Goal: Information Seeking & Learning: Learn about a topic

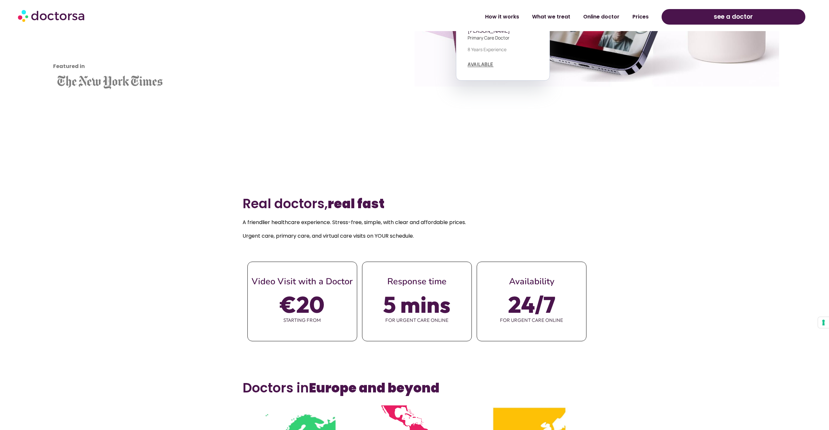
scroll to position [274, 0]
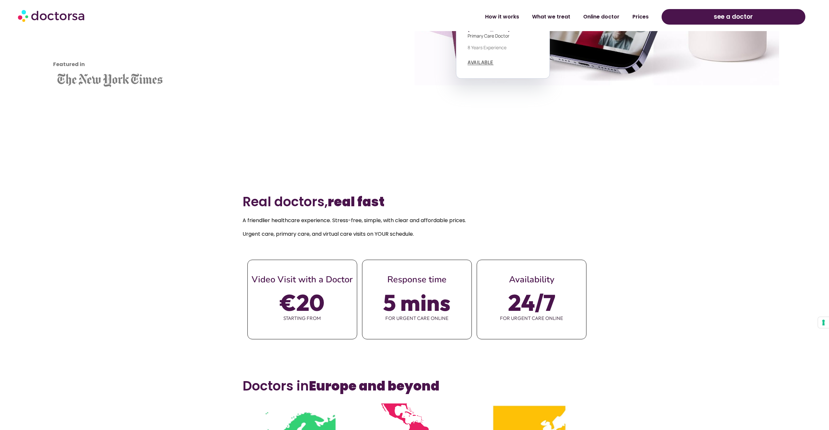
click at [311, 309] on span "€20" at bounding box center [302, 302] width 44 height 18
drag, startPoint x: 285, startPoint y: 222, endPoint x: 342, endPoint y: 220, distance: 56.4
click at [342, 220] on p "A friendlier healthcare experience. Stress-free, simple, with clear and afforda…" at bounding box center [415, 220] width 344 height 9
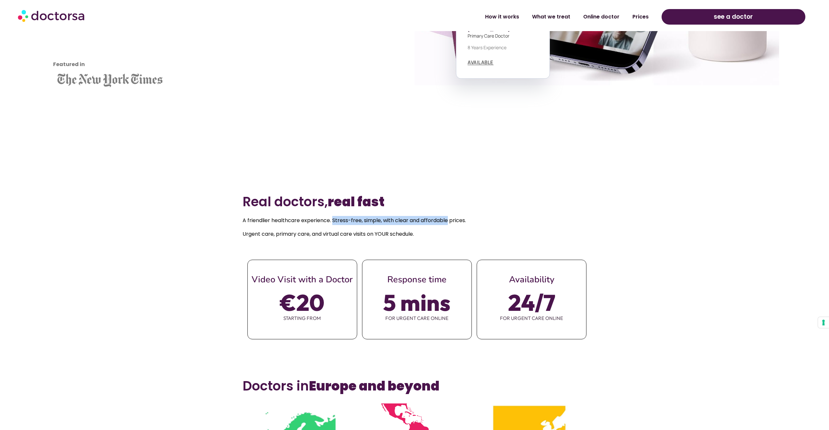
drag, startPoint x: 342, startPoint y: 220, endPoint x: 445, endPoint y: 219, distance: 103.3
click at [445, 219] on p "A friendlier healthcare experience. Stress-free, simple, with clear and afforda…" at bounding box center [415, 220] width 344 height 9
click at [264, 234] on p "Urgent care, primary care, and virtual care visits on YOUR schedule." at bounding box center [415, 234] width 344 height 9
drag, startPoint x: 264, startPoint y: 234, endPoint x: 245, endPoint y: 234, distance: 18.8
click at [245, 234] on p "Urgent care, primary care, and virtual care visits on YOUR schedule." at bounding box center [415, 234] width 344 height 9
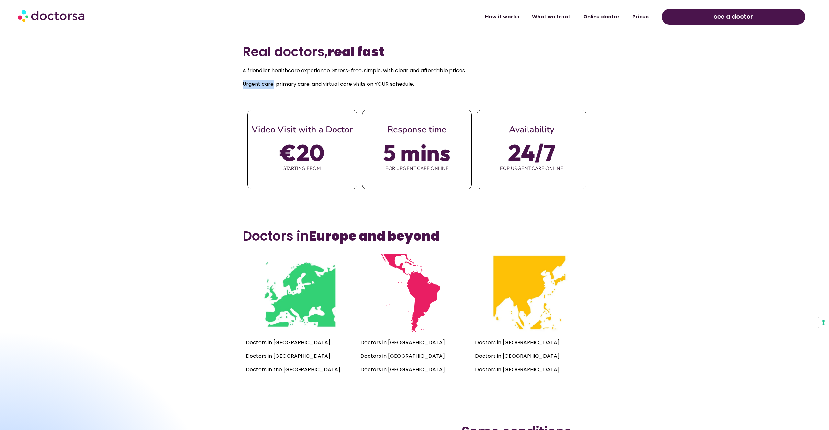
scroll to position [542, 0]
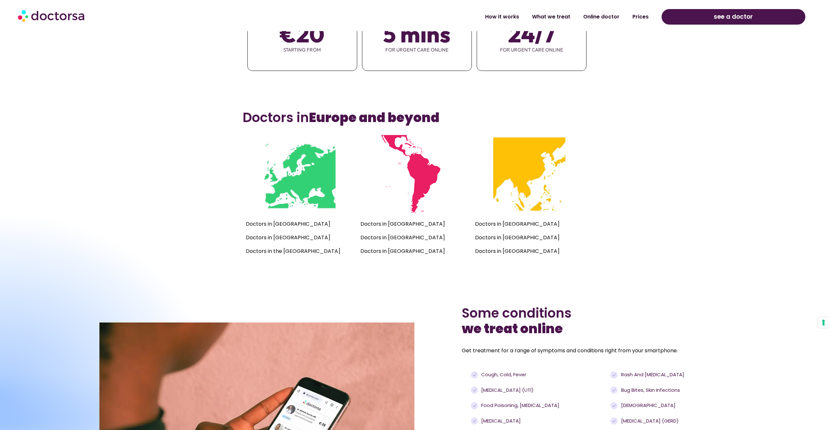
click at [270, 222] on p "Doctors in [GEOGRAPHIC_DATA]" at bounding box center [300, 224] width 108 height 9
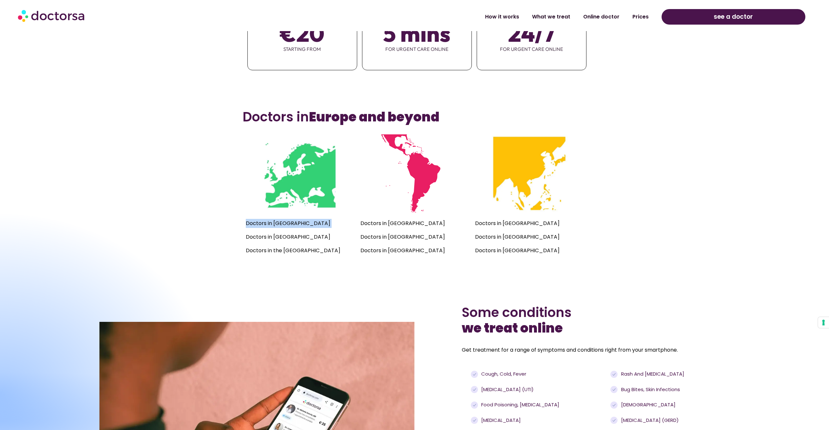
scroll to position [758, 0]
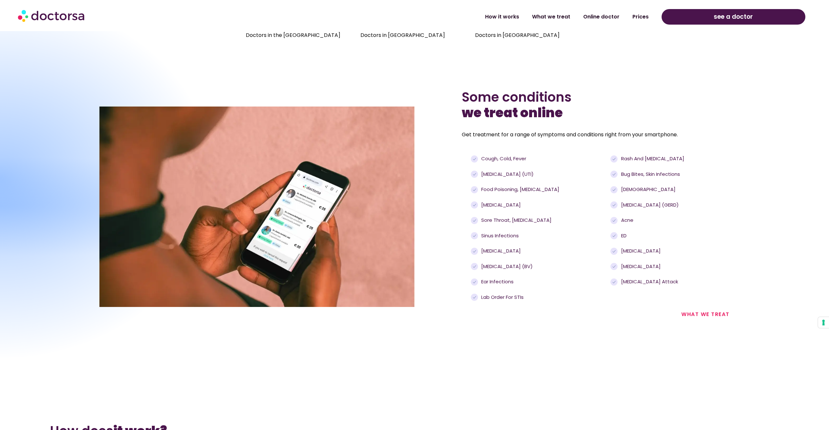
click at [515, 93] on h2 "Some conditions we treat online" at bounding box center [596, 104] width 268 height 31
drag, startPoint x: 515, startPoint y: 93, endPoint x: 511, endPoint y: 112, distance: 19.9
click at [511, 112] on h2 "Some conditions we treat online" at bounding box center [596, 104] width 268 height 31
click at [484, 135] on p "Get treatment for a range of symptoms and conditions right from your smartphone." at bounding box center [596, 134] width 268 height 9
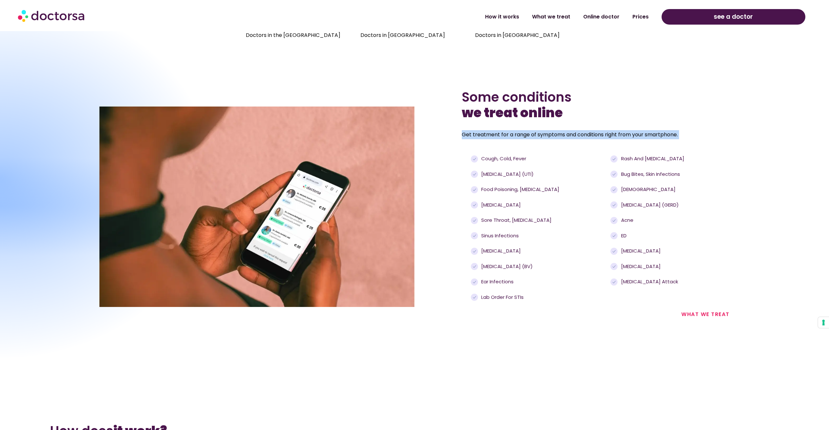
click at [484, 135] on p "Get treatment for a range of symptoms and conditions right from your smartphone." at bounding box center [596, 134] width 268 height 9
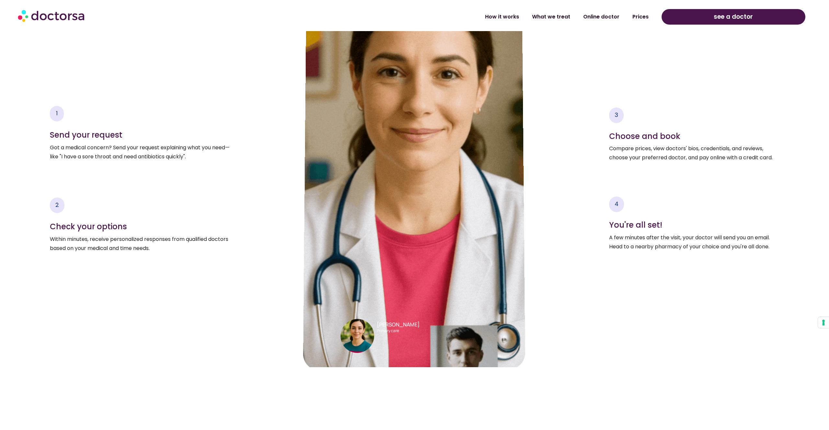
scroll to position [1279, 0]
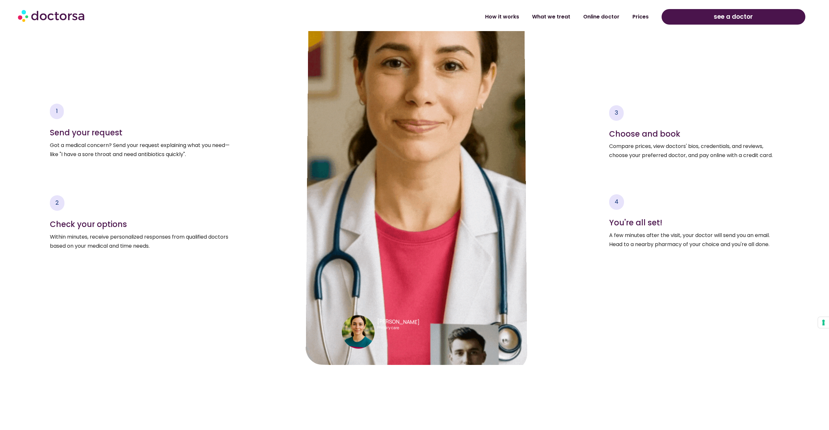
click at [116, 147] on p "Got a medical concern? Send your request explaining what you need—like "I have …" at bounding box center [141, 150] width 182 height 18
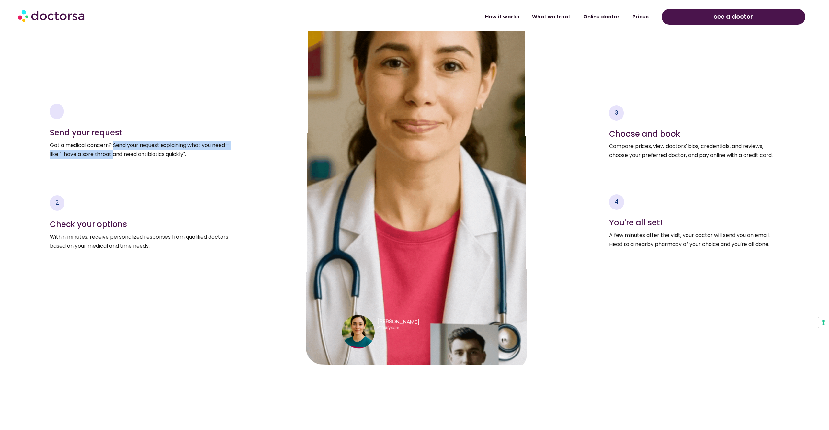
drag, startPoint x: 115, startPoint y: 149, endPoint x: 116, endPoint y: 153, distance: 4.0
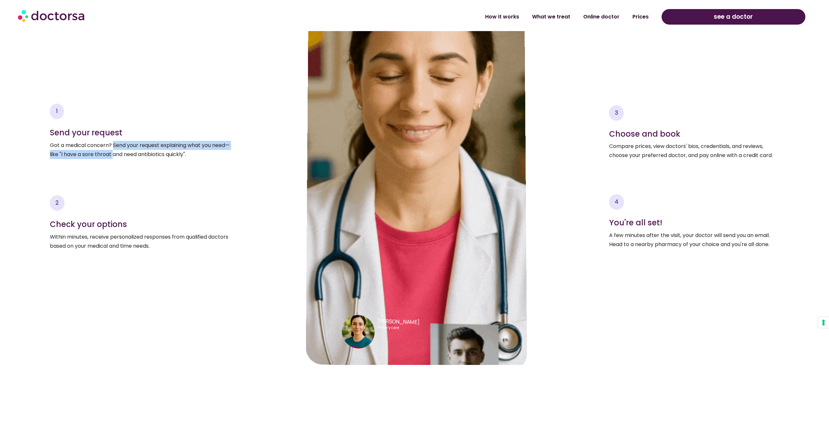
click at [116, 153] on p "Got a medical concern? Send your request explaining what you need—like "I have …" at bounding box center [141, 150] width 182 height 18
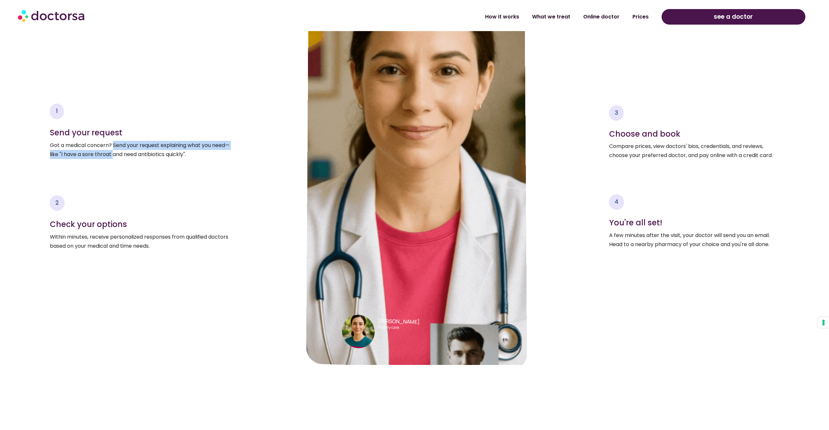
click at [95, 159] on p "Got a medical concern? Send your request explaining what you need—like "I have …" at bounding box center [141, 150] width 182 height 18
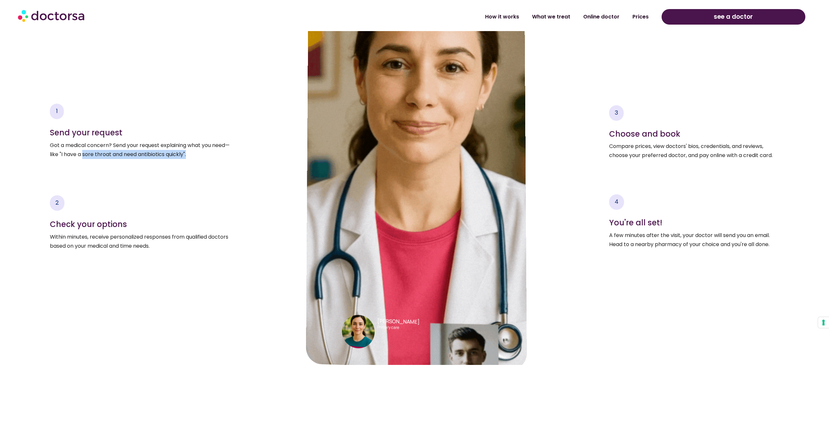
drag, startPoint x: 95, startPoint y: 159, endPoint x: 174, endPoint y: 160, distance: 79.0
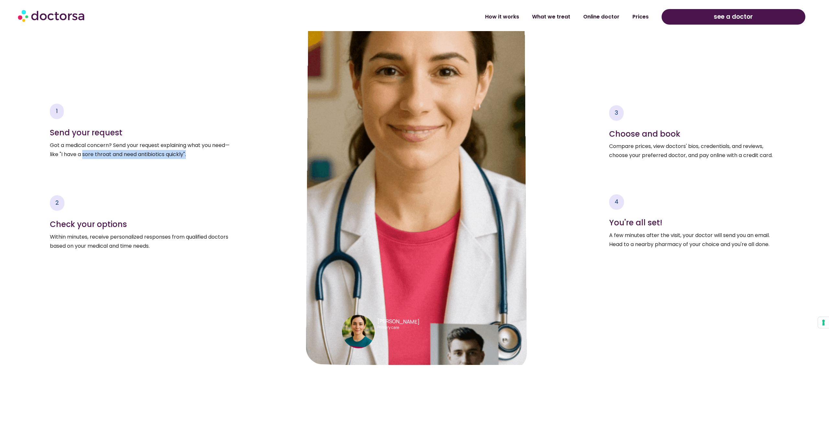
click at [174, 160] on div "1 Send your request Got a medical concern? Send your request explaining what yo…" at bounding box center [141, 177] width 182 height 376
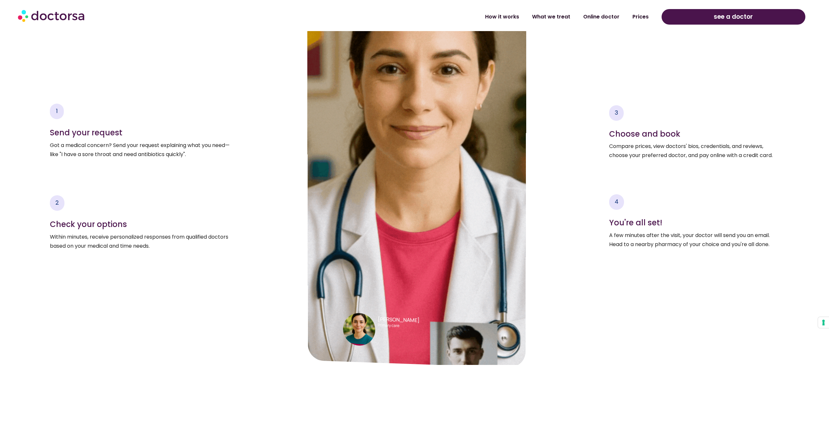
click at [68, 237] on p "Within minutes, receive personalized responses from qualified doctors based on …" at bounding box center [141, 242] width 182 height 18
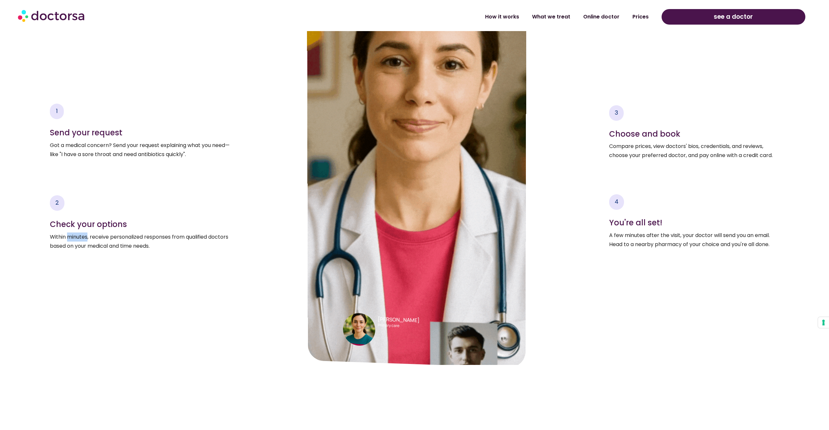
drag, startPoint x: 68, startPoint y: 237, endPoint x: 77, endPoint y: 237, distance: 9.1
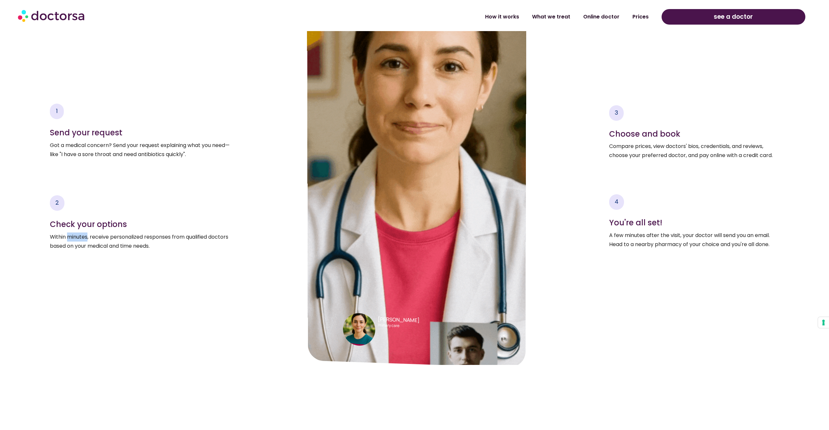
click at [77, 237] on p "Within minutes, receive personalized responses from qualified doctors based on …" at bounding box center [141, 242] width 182 height 18
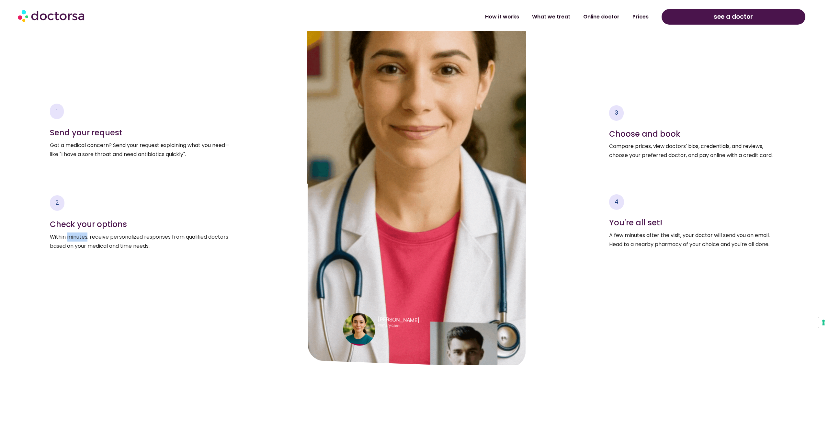
click at [77, 237] on p "Within minutes, receive personalized responses from qualified doctors based on …" at bounding box center [141, 242] width 182 height 18
drag, startPoint x: 77, startPoint y: 237, endPoint x: 53, endPoint y: 238, distance: 23.7
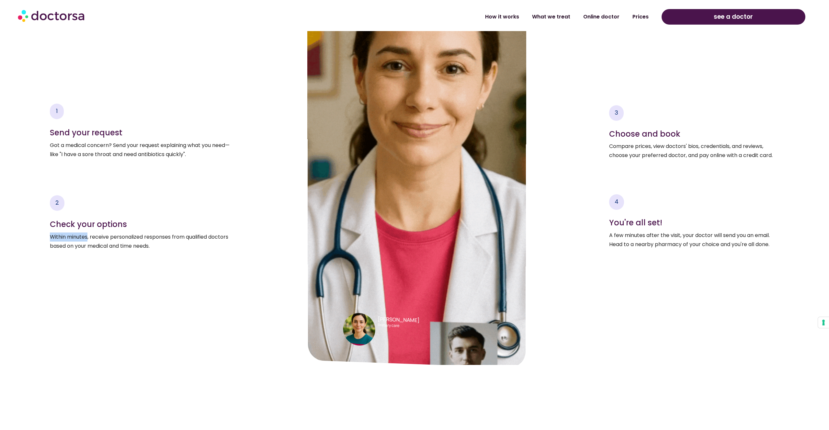
click at [53, 238] on p "Within minutes, receive personalized responses from qualified doctors based on …" at bounding box center [141, 242] width 182 height 18
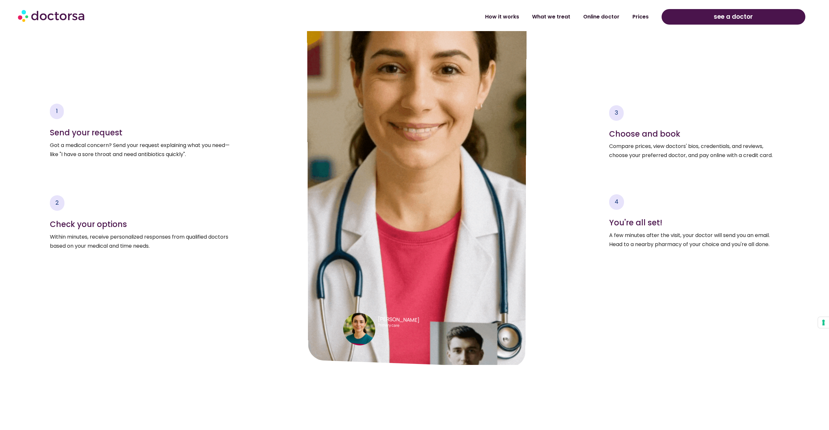
click at [60, 244] on p "Within minutes, receive personalized responses from qualified doctors based on …" at bounding box center [141, 242] width 182 height 18
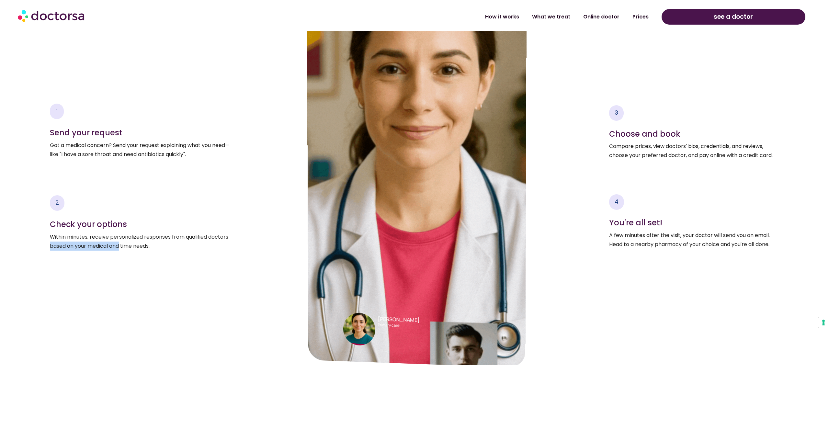
drag, startPoint x: 60, startPoint y: 244, endPoint x: 118, endPoint y: 244, distance: 57.3
click at [112, 245] on p "Within minutes, receive personalized responses from qualified doctors based on …" at bounding box center [141, 242] width 182 height 18
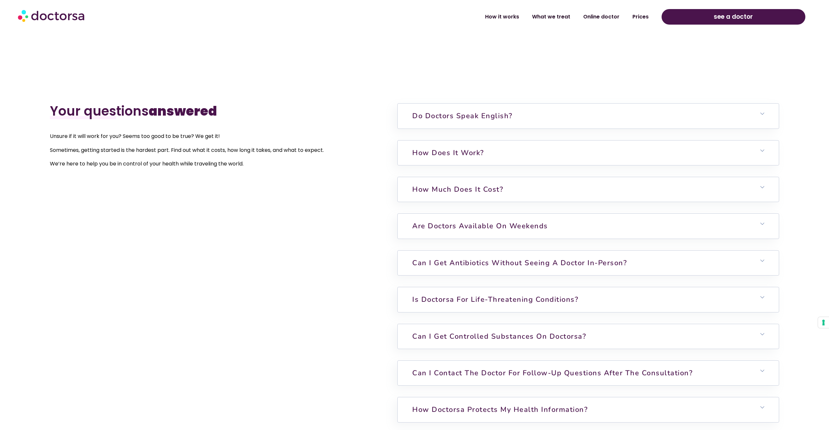
scroll to position [1887, 0]
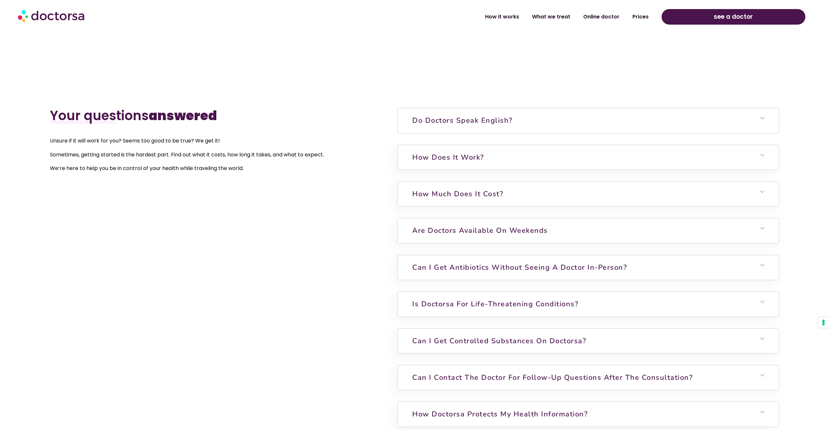
click at [423, 120] on link "Do doctors speak English?" at bounding box center [462, 121] width 100 height 10
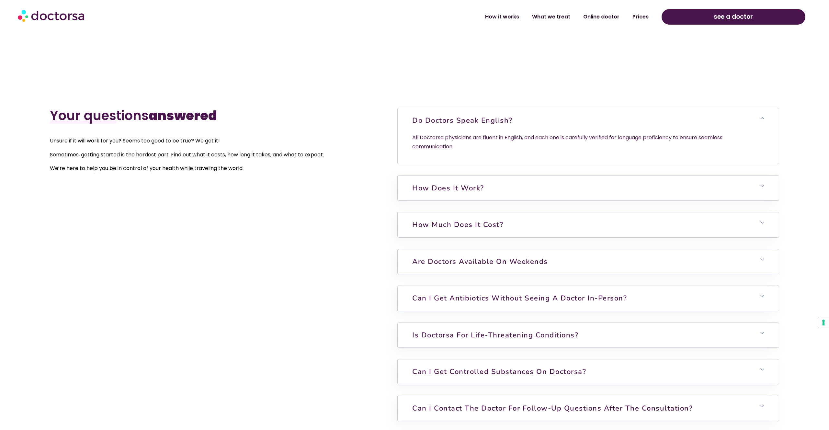
click at [416, 122] on link "Do doctors speak English?" at bounding box center [462, 121] width 100 height 10
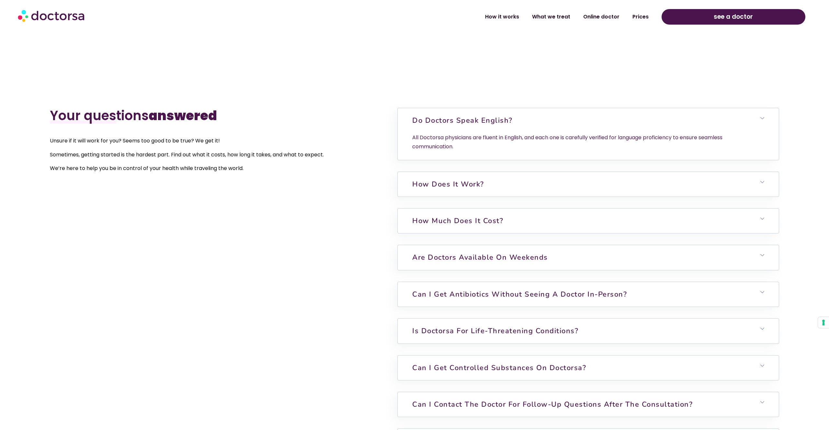
click at [313, 111] on h2 "Your questions answered" at bounding box center [187, 116] width 275 height 16
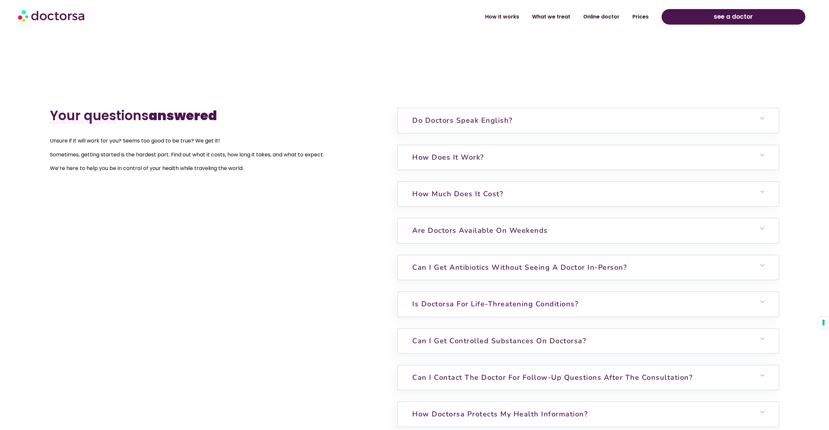
drag, startPoint x: 287, startPoint y: 75, endPoint x: 271, endPoint y: 74, distance: 15.9
